Goal: Check status: Check status

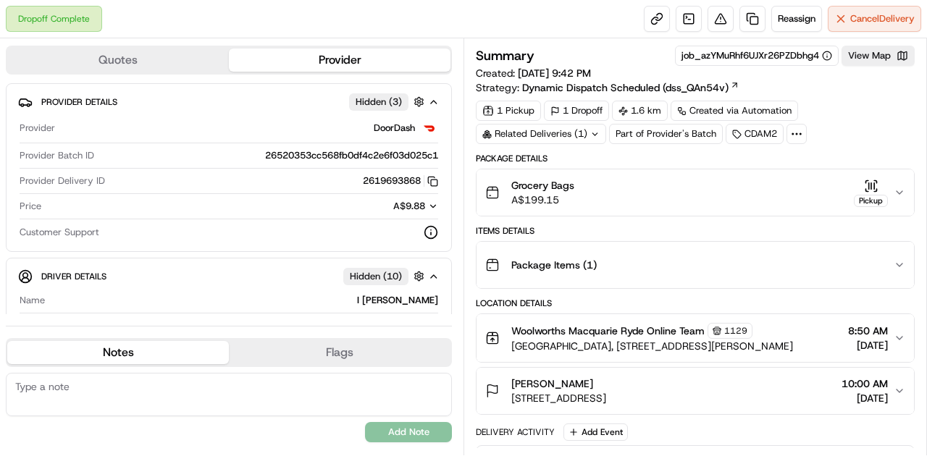
click at [867, 185] on icon "button" at bounding box center [871, 186] width 14 height 14
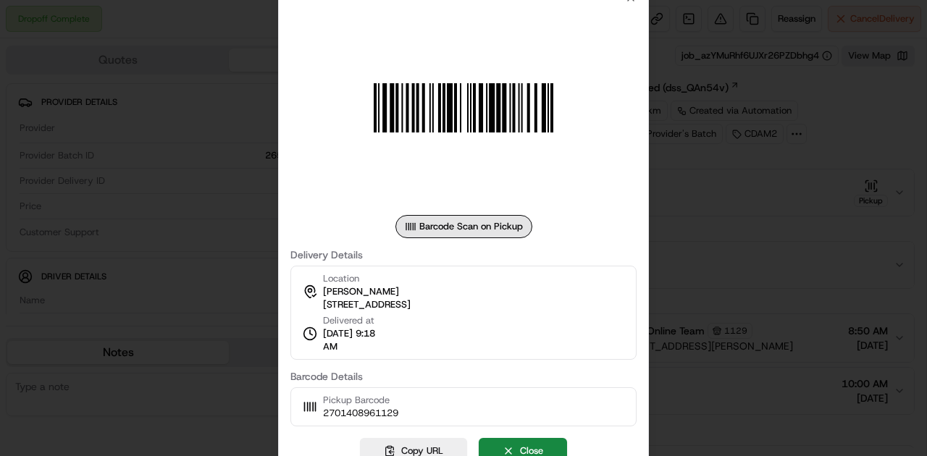
click at [680, 271] on div at bounding box center [463, 228] width 927 height 456
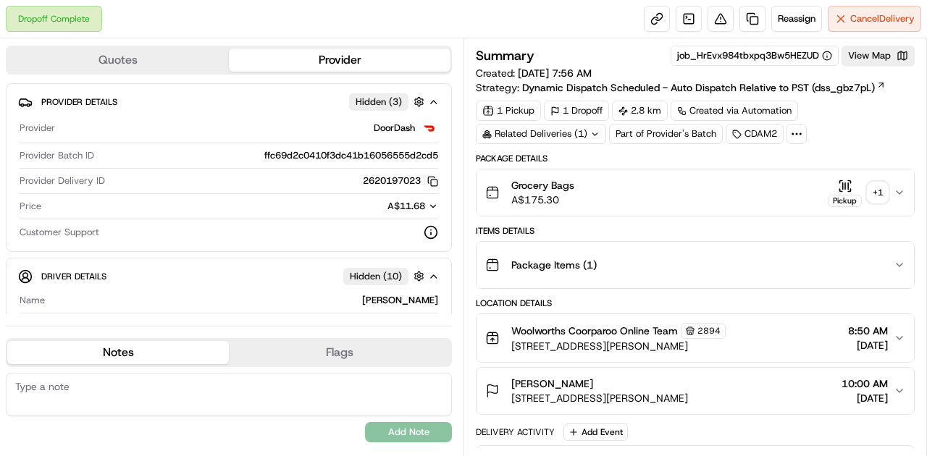
click at [846, 187] on icon "button" at bounding box center [846, 186] width 0 height 6
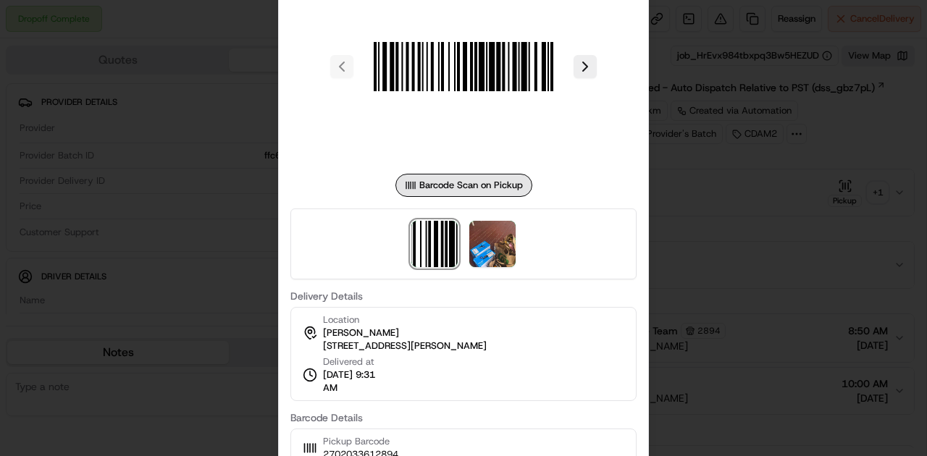
click at [520, 239] on div at bounding box center [464, 244] width 346 height 71
click at [506, 245] on img at bounding box center [493, 244] width 46 height 46
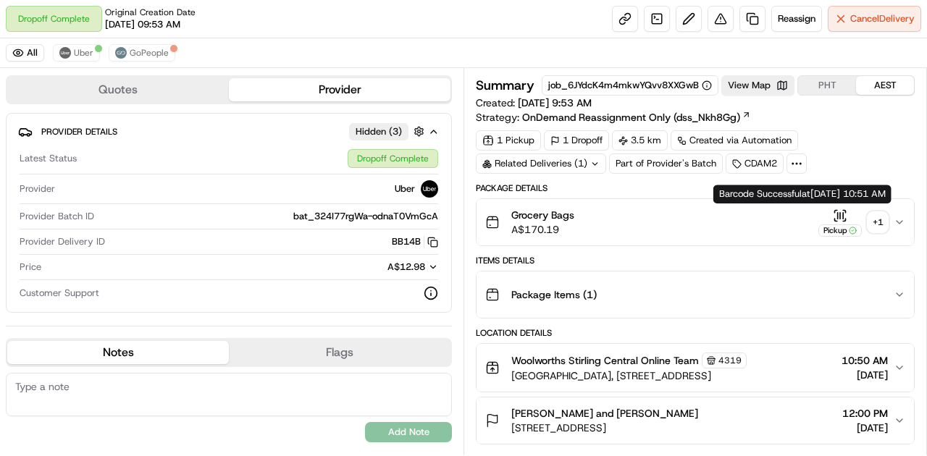
click at [840, 212] on icon "button" at bounding box center [840, 216] width 14 height 14
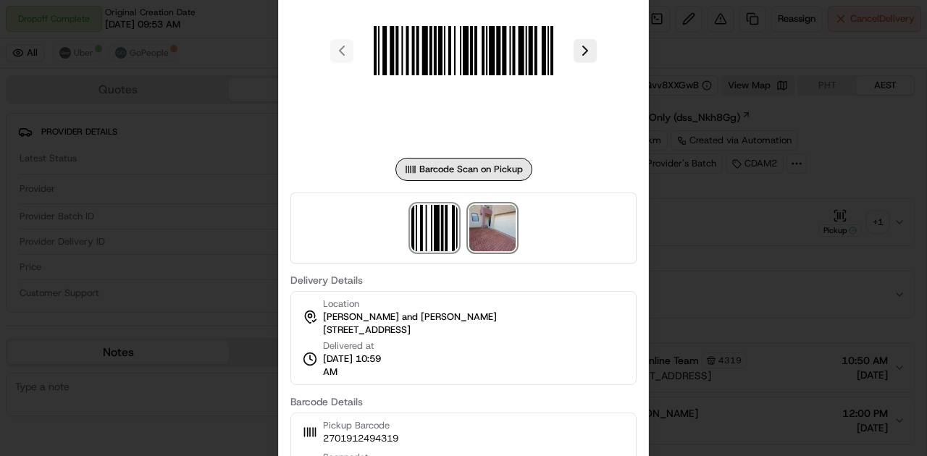
click at [512, 249] on img at bounding box center [493, 228] width 46 height 46
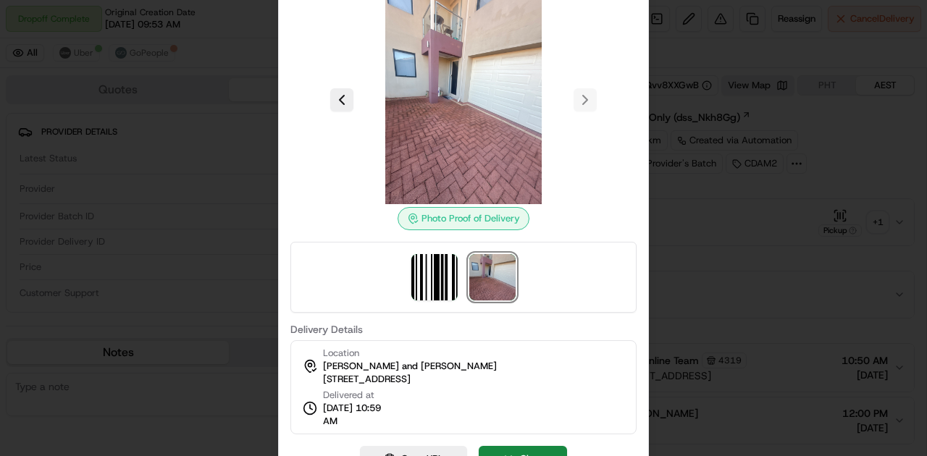
click at [497, 269] on img at bounding box center [493, 277] width 46 height 46
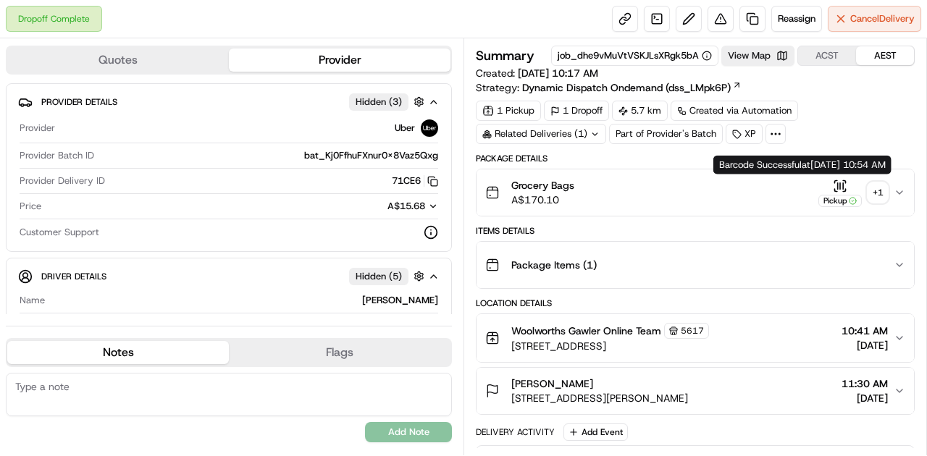
click at [839, 188] on icon "button" at bounding box center [840, 186] width 14 height 14
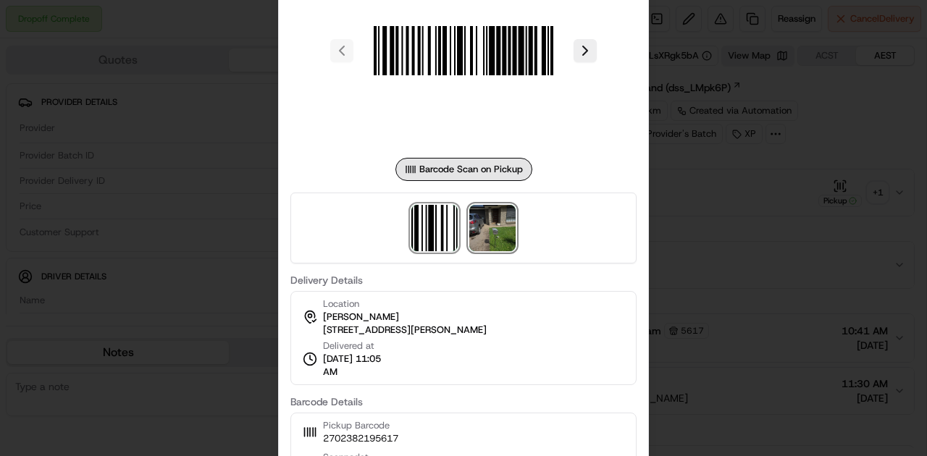
click at [490, 239] on img at bounding box center [493, 228] width 46 height 46
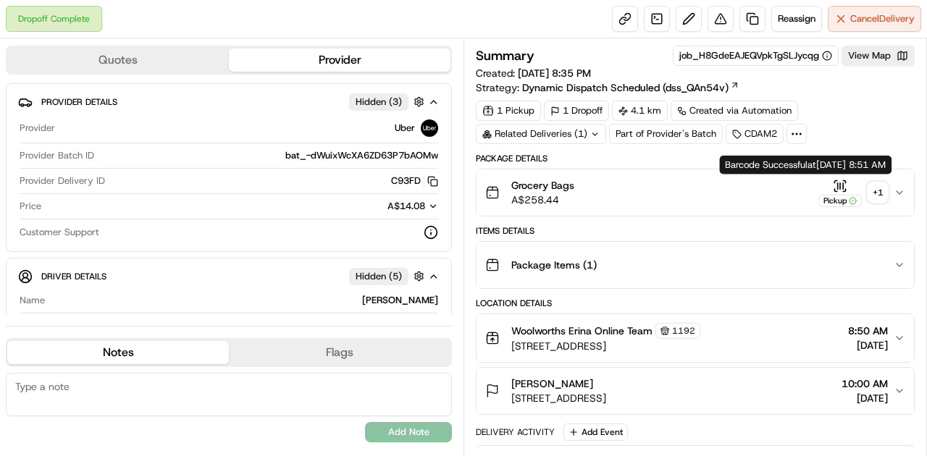
click at [837, 188] on icon "button" at bounding box center [840, 186] width 14 height 14
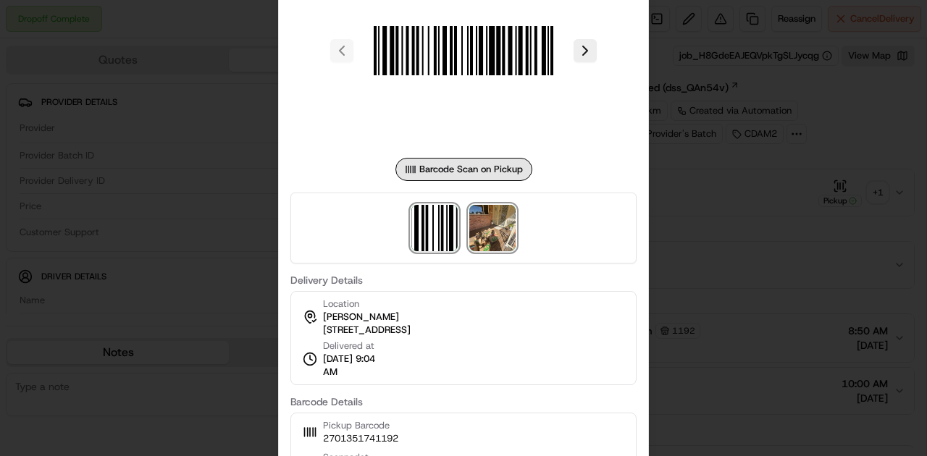
drag, startPoint x: 503, startPoint y: 238, endPoint x: 488, endPoint y: 233, distance: 15.6
click at [488, 233] on img at bounding box center [493, 228] width 46 height 46
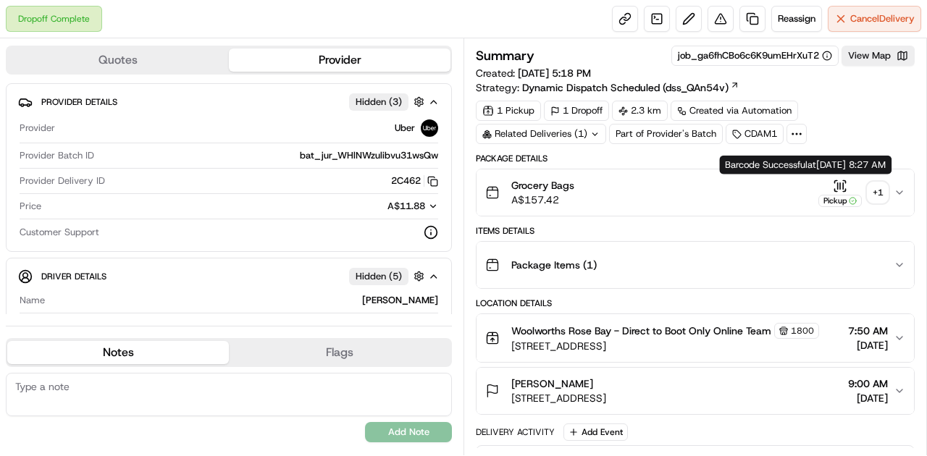
click at [843, 184] on icon "button" at bounding box center [843, 186] width 0 height 6
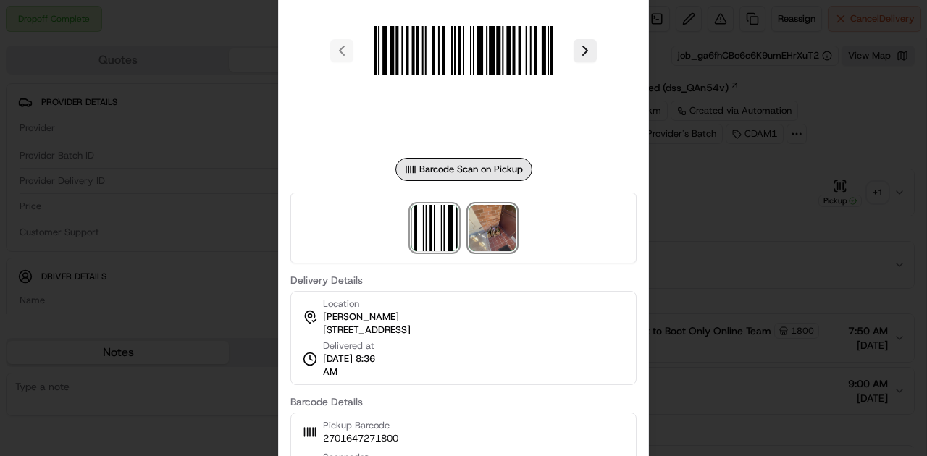
click at [512, 225] on img at bounding box center [493, 228] width 46 height 46
